Goal: Check status: Check status

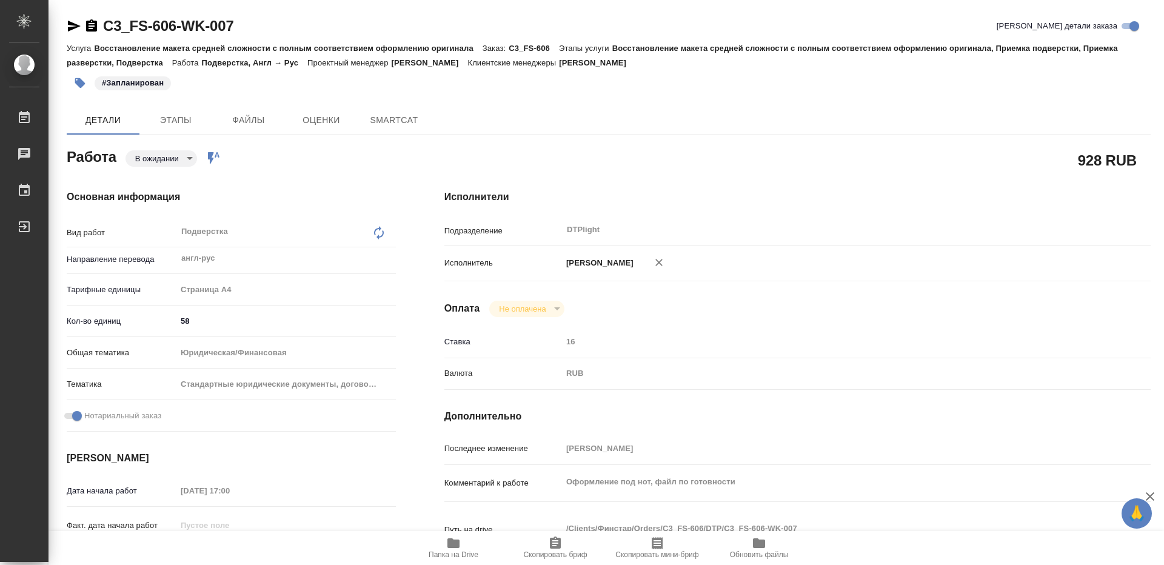
type textarea "x"
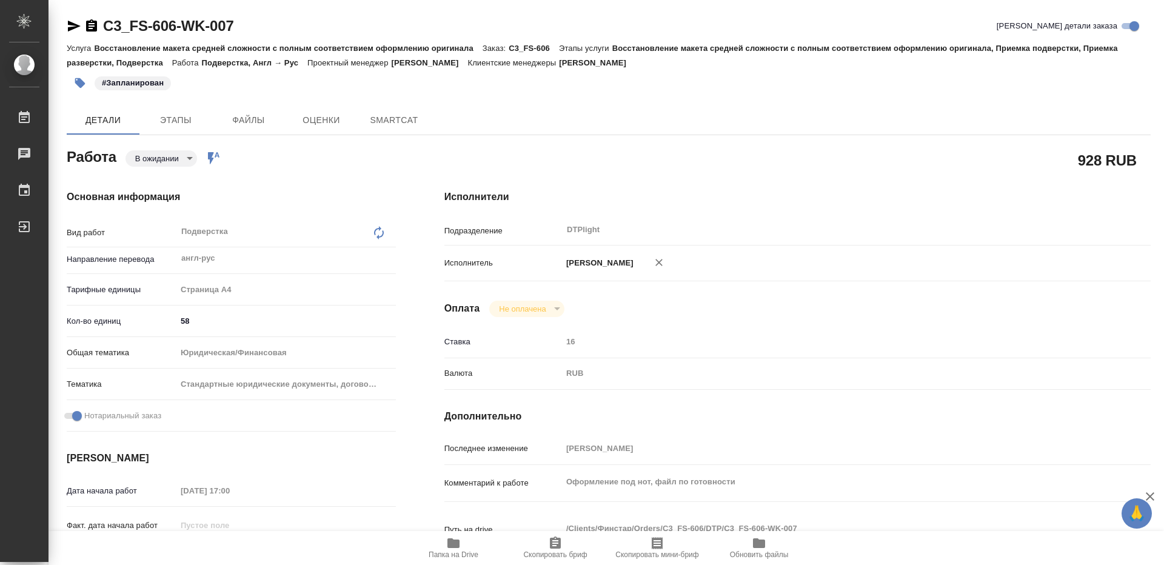
type textarea "x"
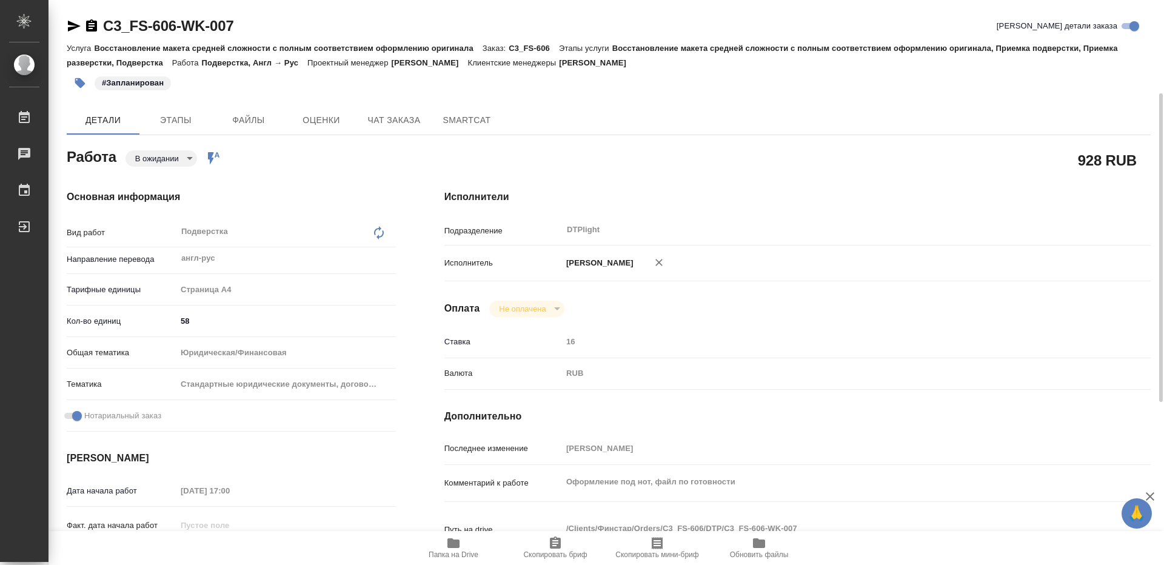
type textarea "x"
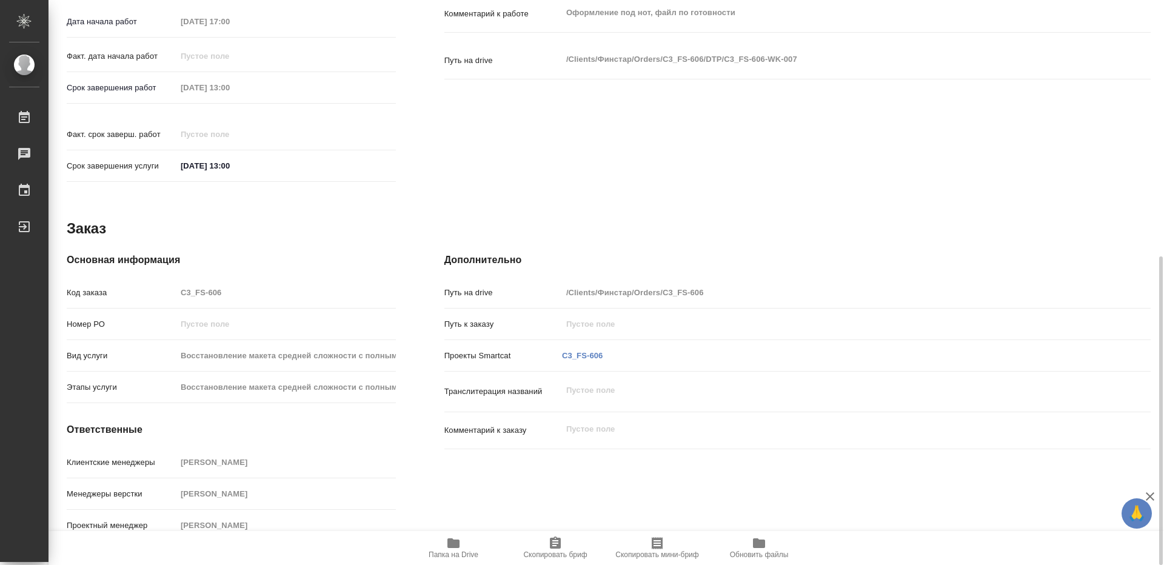
scroll to position [105, 0]
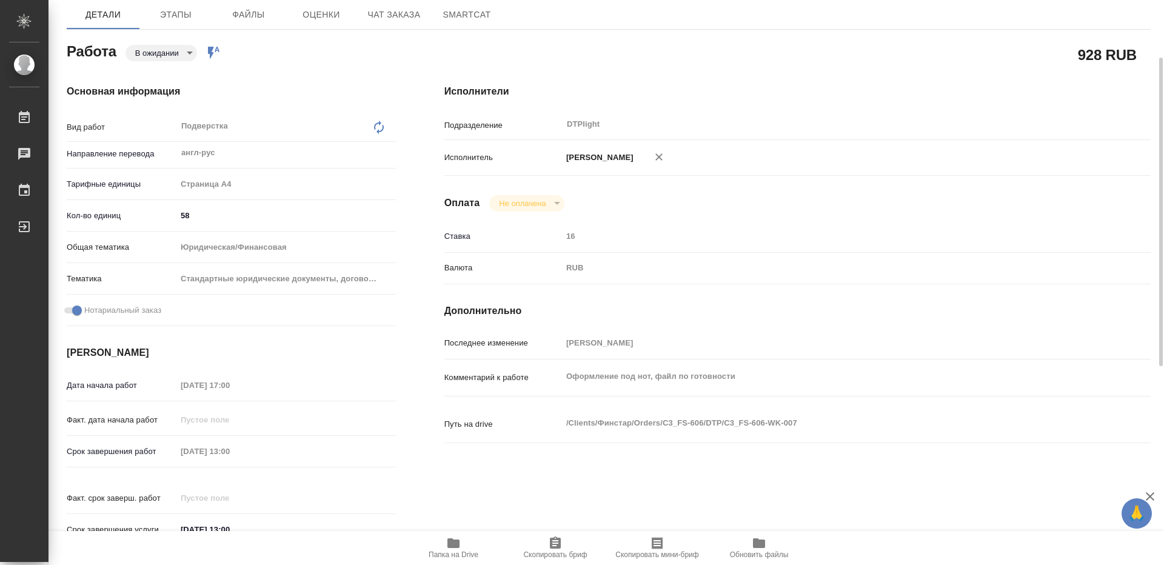
type textarea "x"
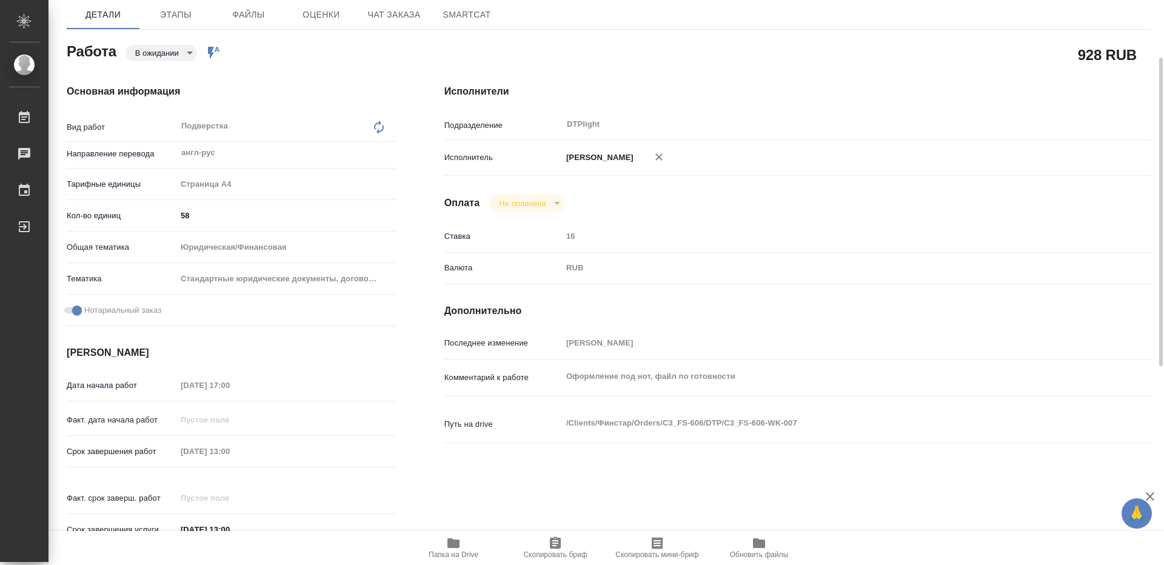
scroll to position [0, 0]
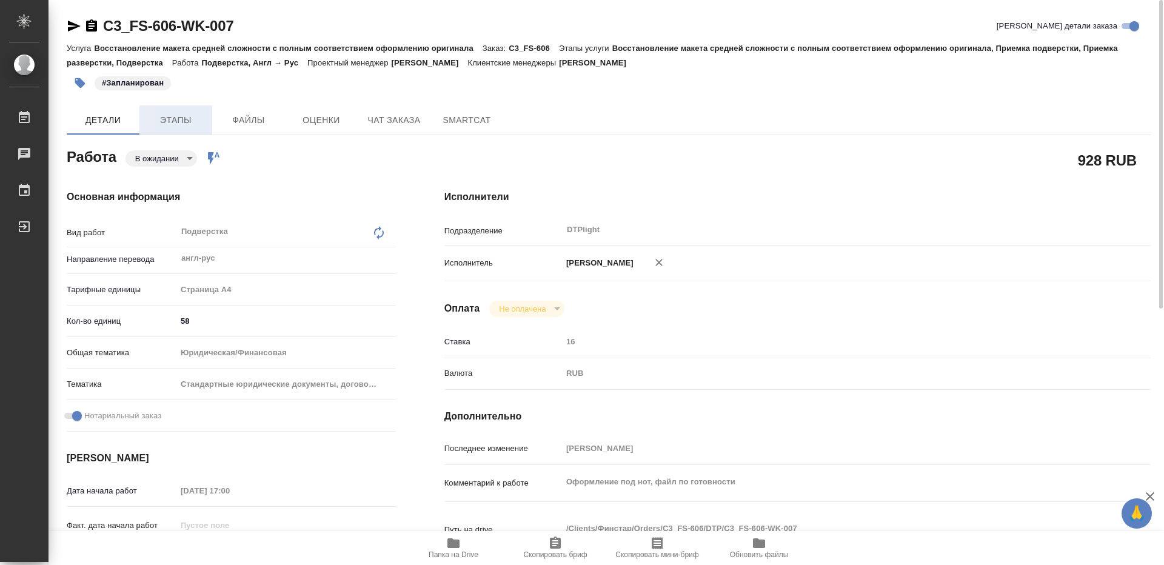
click at [182, 107] on button "Этапы" at bounding box center [175, 119] width 73 height 29
